Goal: Task Accomplishment & Management: Use online tool/utility

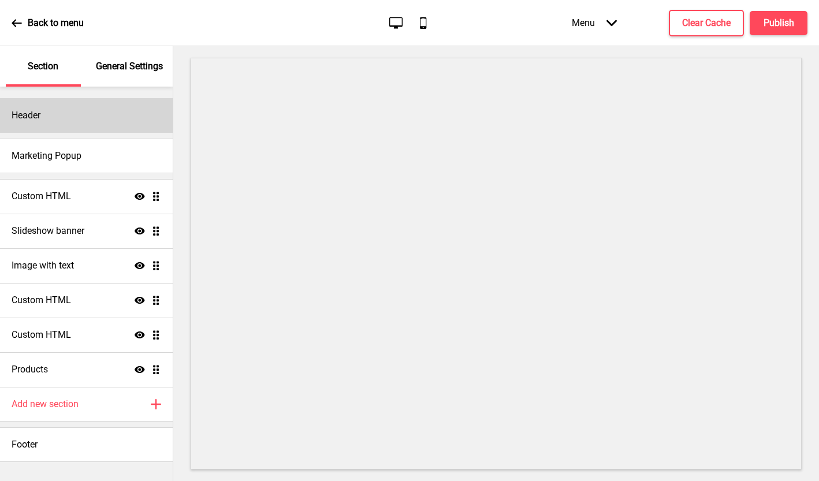
click at [49, 116] on div "Header" at bounding box center [86, 115] width 173 height 35
select select "Playfair Display"
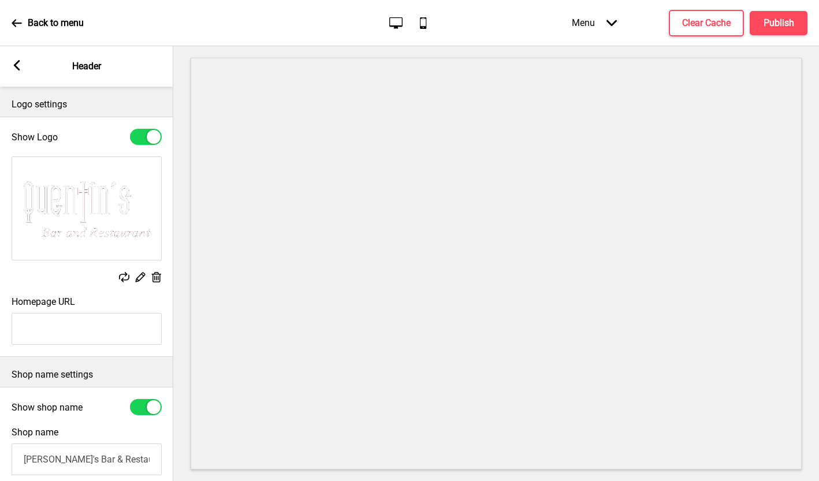
click at [22, 71] on rect at bounding box center [17, 65] width 10 height 10
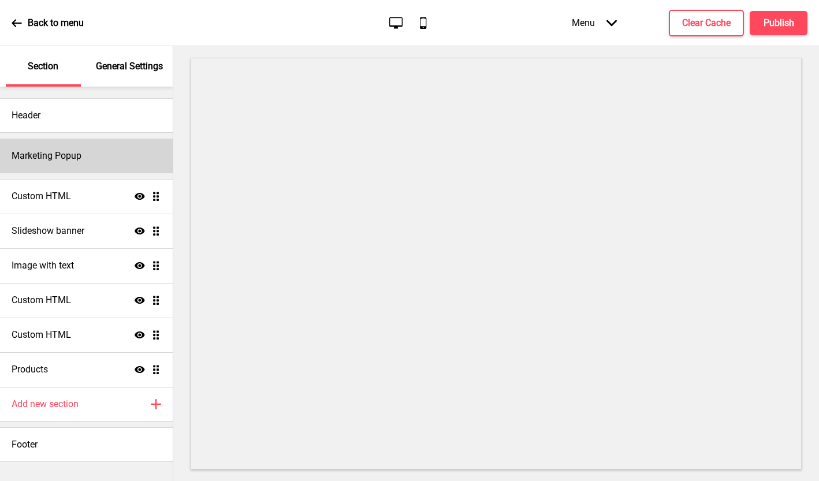
click at [53, 164] on div "Marketing Popup" at bounding box center [86, 156] width 173 height 35
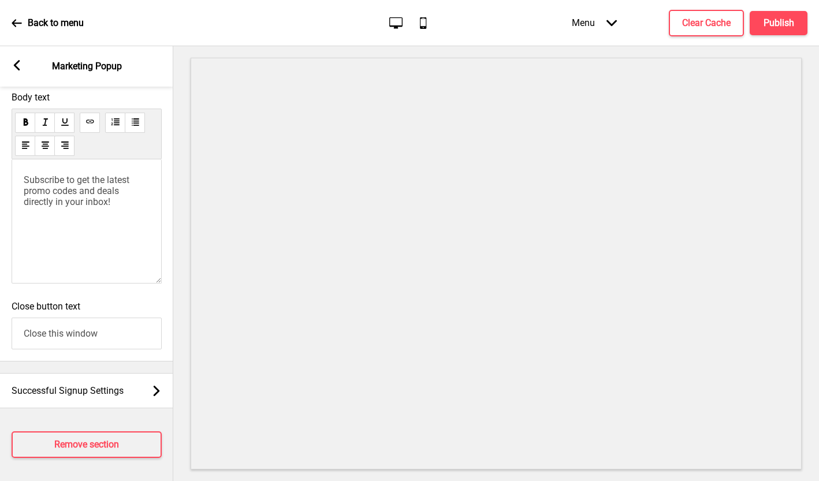
scroll to position [777, 0]
click at [58, 194] on span "Subscribe to get the latest promo codes and deals directly in your inbox!" at bounding box center [78, 191] width 108 height 33
click at [93, 192] on span "Subscribe to get the latest promo codes and deals directly in your inbox!" at bounding box center [78, 191] width 108 height 33
click at [126, 191] on span "Subscribe to get the latest promo codes and deals directly in your inbox!" at bounding box center [78, 191] width 108 height 33
click at [120, 207] on p "Subscribe to get the latest promo codes and deals directly in your inbox!" at bounding box center [87, 191] width 126 height 33
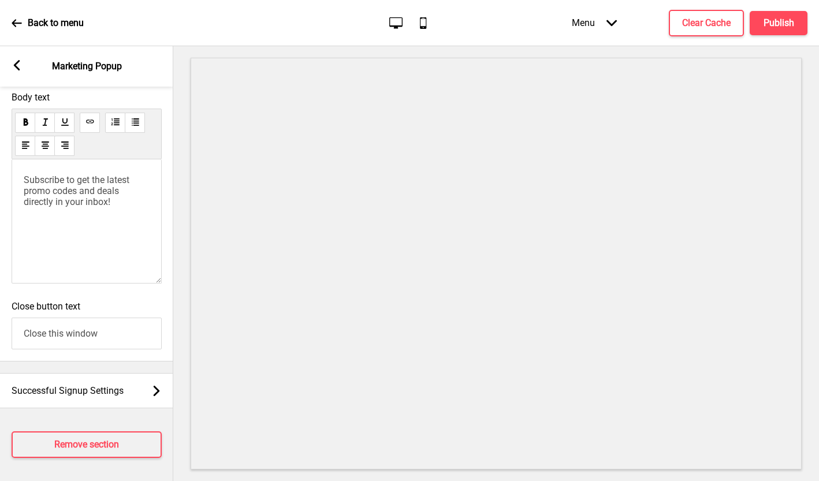
click at [120, 207] on p "Subscribe to get the latest promo codes and deals directly in your inbox!" at bounding box center [87, 191] width 126 height 33
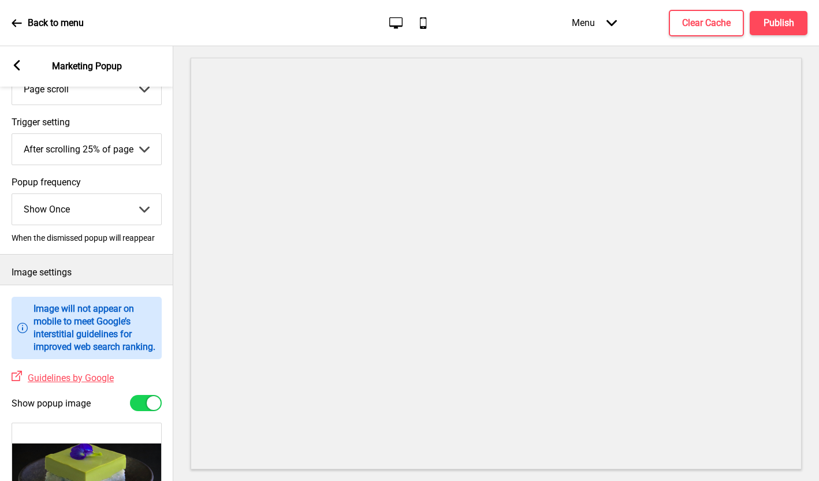
scroll to position [125, 0]
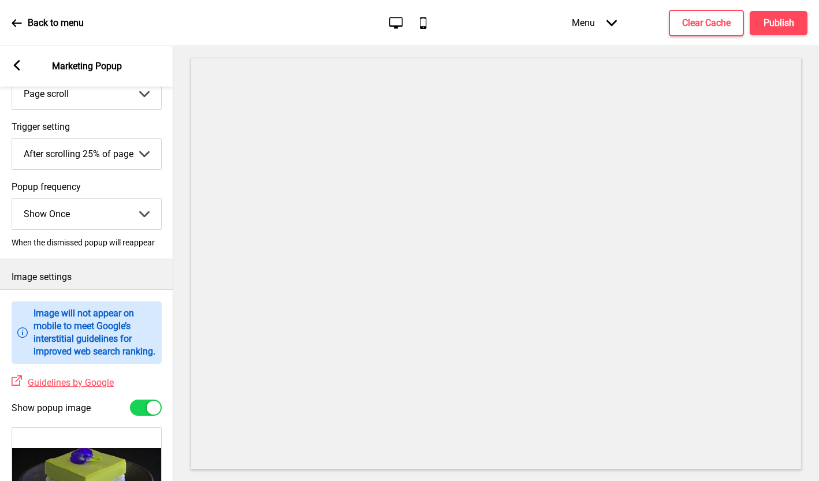
click at [21, 72] on div "Arrow left Marketing Popup" at bounding box center [86, 66] width 173 height 40
click at [17, 68] on icon at bounding box center [17, 65] width 6 height 10
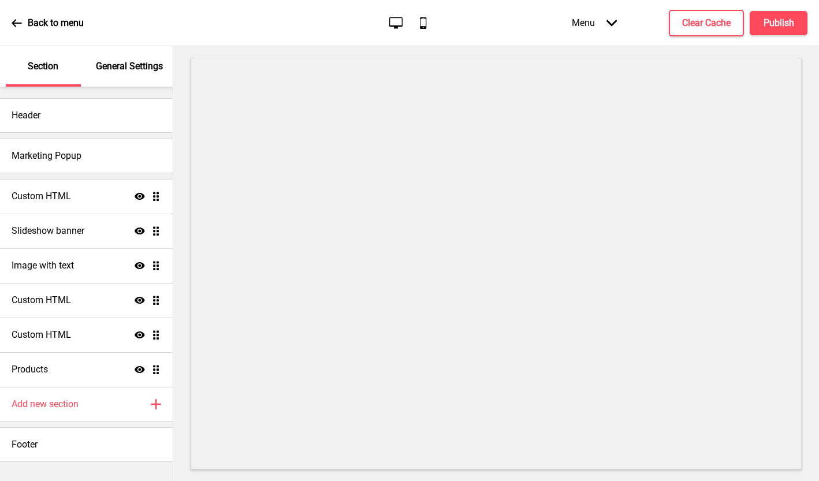
click at [124, 76] on div "General Settings" at bounding box center [129, 66] width 75 height 40
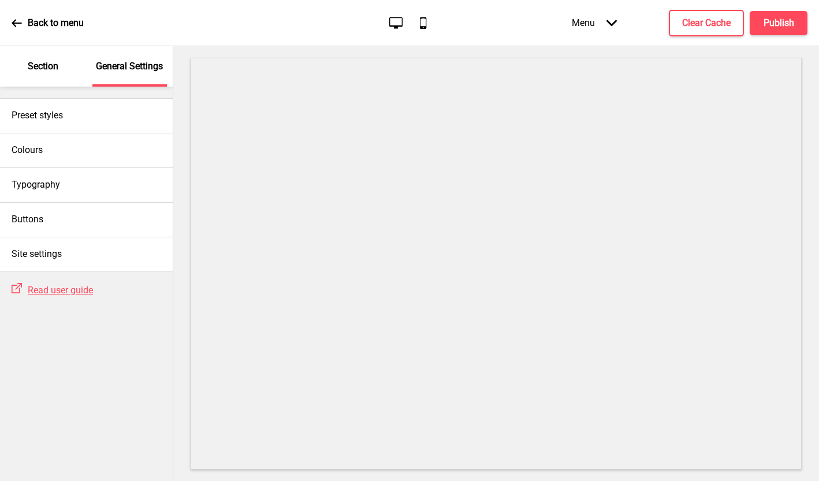
click at [62, 78] on div "Section" at bounding box center [43, 66] width 75 height 40
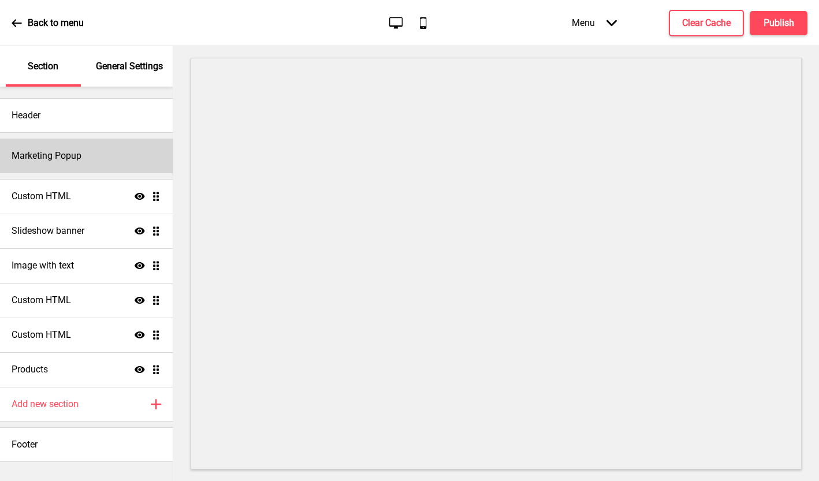
scroll to position [0, 0]
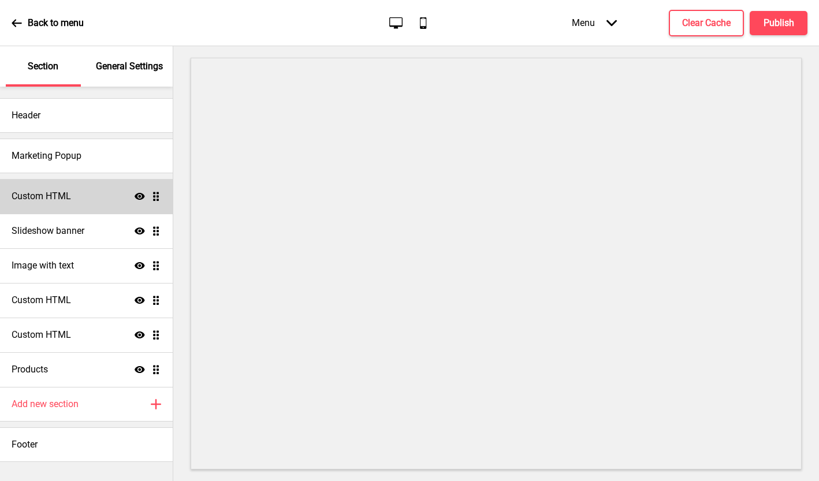
click at [57, 204] on div "Custom HTML Show Drag" at bounding box center [86, 196] width 173 height 35
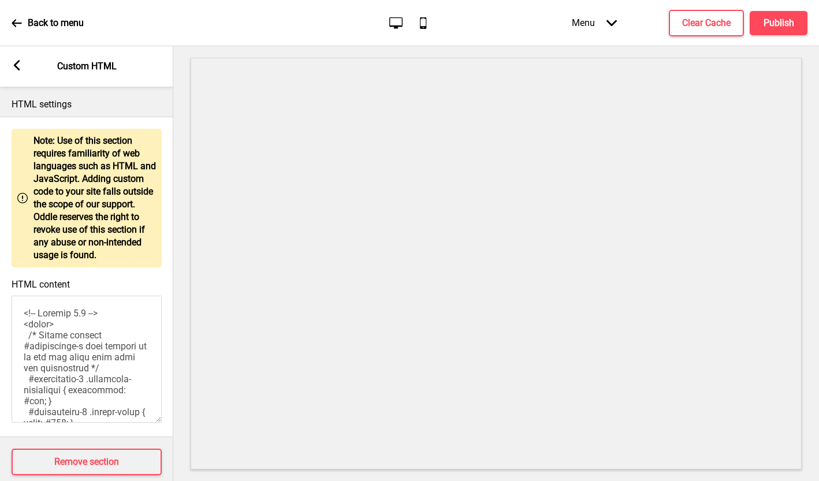
click at [20, 73] on div "Arrow left Custom HTML" at bounding box center [86, 66] width 173 height 40
click at [20, 58] on div "Arrow left Custom HTML" at bounding box center [86, 66] width 173 height 40
click at [20, 62] on rect at bounding box center [17, 65] width 10 height 10
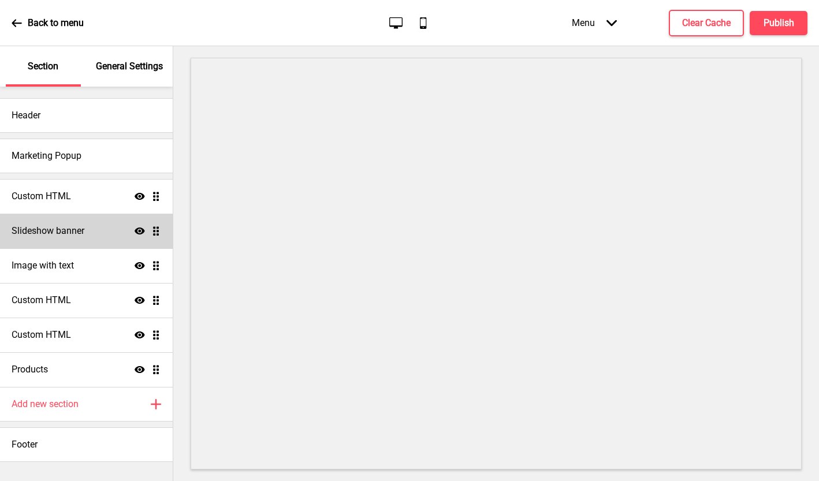
click at [99, 238] on div "Slideshow banner Show Drag" at bounding box center [86, 231] width 173 height 35
select select "10000"
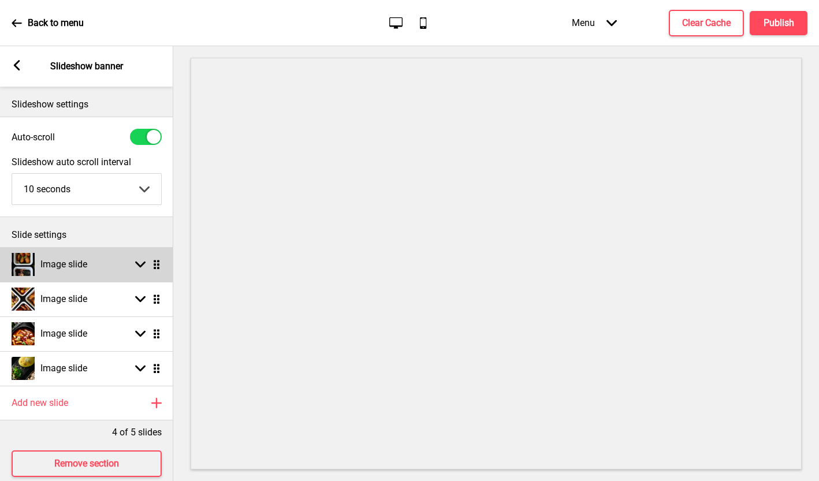
click at [73, 277] on div "Image slide Arrow down Drag" at bounding box center [86, 264] width 173 height 35
select select "right"
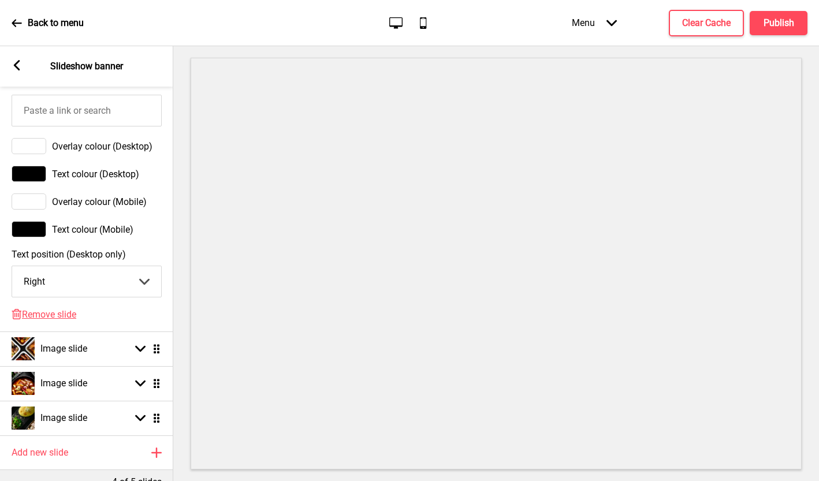
scroll to position [688, 0]
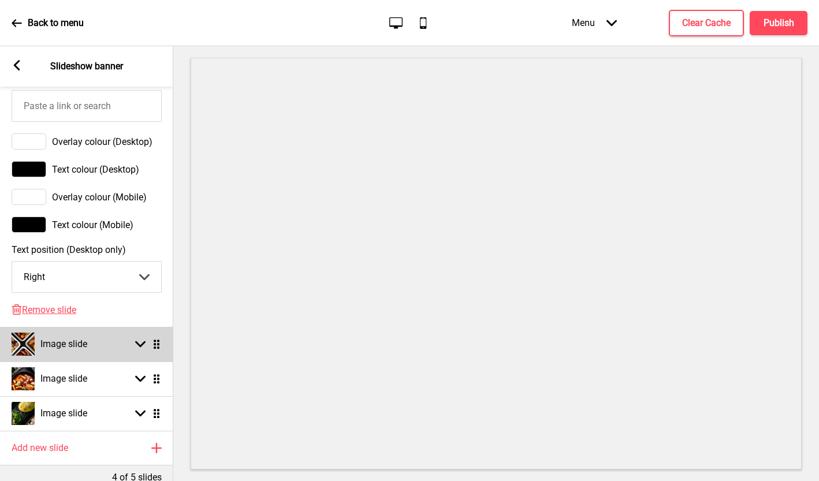
click at [17, 342] on img at bounding box center [23, 344] width 23 height 23
select select "right"
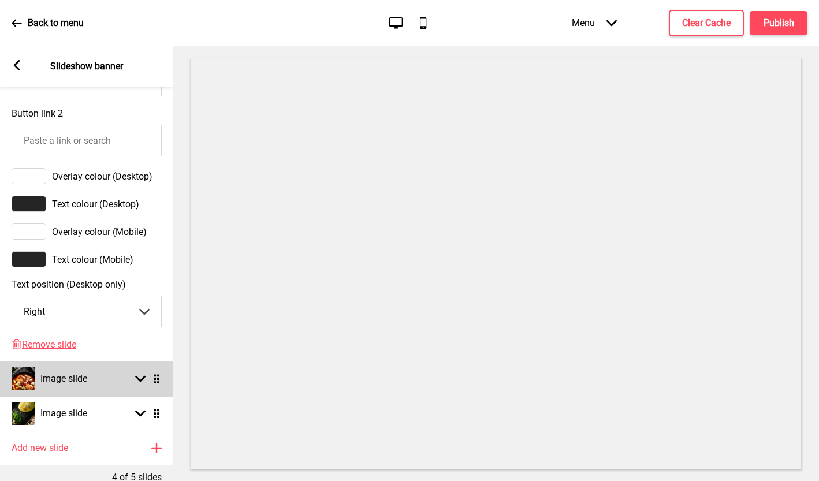
click at [21, 374] on img at bounding box center [23, 379] width 23 height 23
select select "right"
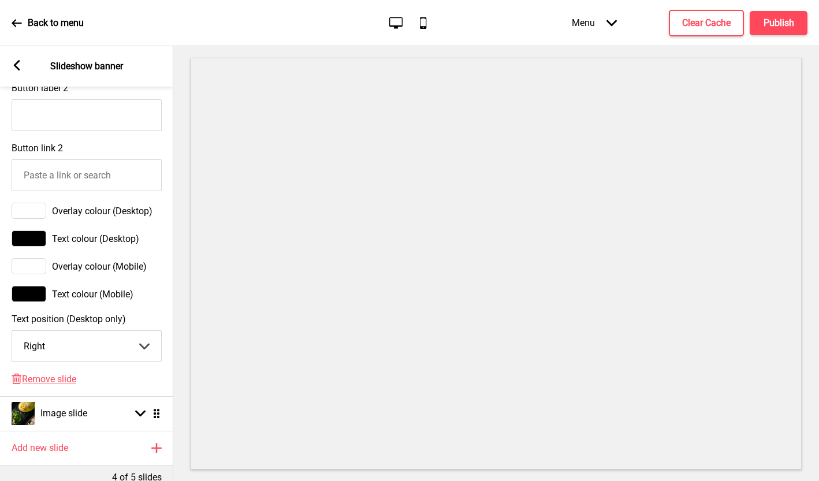
click at [15, 72] on div "Arrow left" at bounding box center [17, 66] width 10 height 13
